Goal: Contribute content

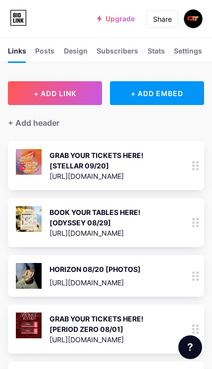
click at [195, 226] on icon at bounding box center [195, 222] width 7 height 9
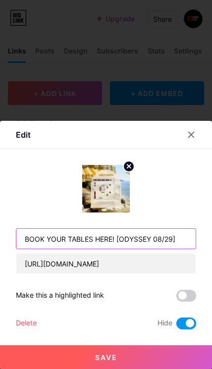
click at [163, 242] on input "BOOK YOUR TABLES HERE! [ODYSSEY 08/29]" at bounding box center [105, 239] width 179 height 20
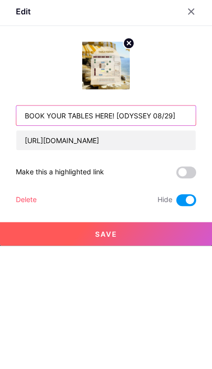
click at [143, 229] on input "BOOK YOUR TABLES HERE! [ODYSSEY 08/29]" at bounding box center [105, 239] width 179 height 20
click at [140, 229] on input "BOOK YOUR TABLES HERE! [ODYSSEY 08/29]" at bounding box center [105, 239] width 179 height 20
type input "BOOK YOUR TABLES HERE! [STELLAR 09/20]"
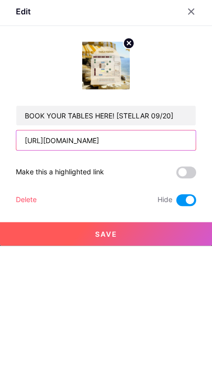
click at [156, 253] on input "[URL][DOMAIN_NAME]" at bounding box center [105, 263] width 179 height 20
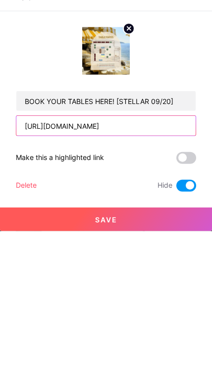
click at [171, 253] on input "[URL][DOMAIN_NAME]" at bounding box center [105, 263] width 179 height 20
click at [170, 253] on input "[URL][DOMAIN_NAME]" at bounding box center [105, 263] width 179 height 20
click at [171, 253] on input "[URL][DOMAIN_NAME]" at bounding box center [105, 263] width 179 height 20
paste input "[DOMAIN_NAME][URL]"
type input "[URL][DOMAIN_NAME]"
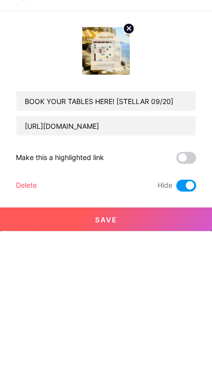
click at [193, 317] on span at bounding box center [186, 323] width 20 height 12
click at [176, 326] on input "checkbox" at bounding box center [176, 326] width 0 height 0
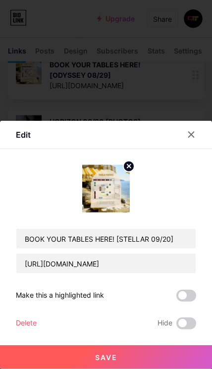
click at [139, 163] on div "Content YouTube Play YouTube video without leaving your page. ADD Vimeo Play Vi…" at bounding box center [106, 239] width 180 height 180
click at [130, 165] on icon at bounding box center [128, 165] width 3 height 3
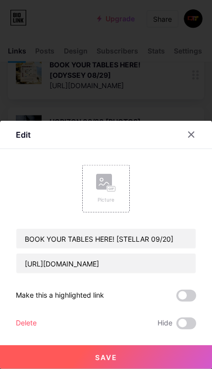
scroll to position [148, 0]
click at [106, 194] on div "Picture" at bounding box center [106, 189] width 20 height 30
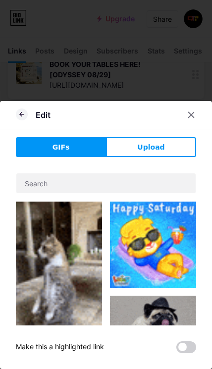
click at [165, 156] on button "Upload" at bounding box center [151, 147] width 90 height 20
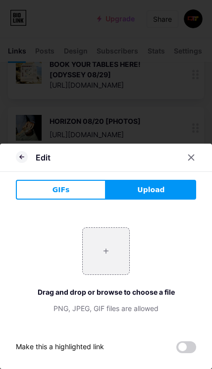
click at [117, 251] on input "file" at bounding box center [106, 251] width 47 height 47
type input "C:\fakepath\66fa62b01a87d389fc61696c5e8c7507.jpeg"
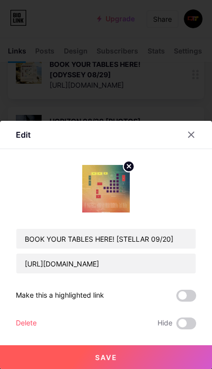
click at [153, 359] on button "Save" at bounding box center [106, 357] width 212 height 24
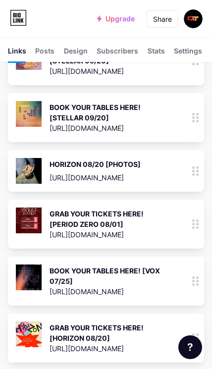
scroll to position [0, 0]
